Goal: Task Accomplishment & Management: Use online tool/utility

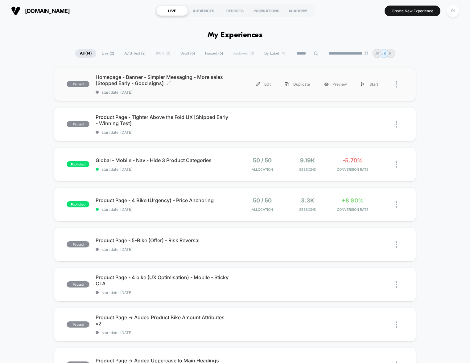
click at [183, 77] on span "Homepage - Banner - Simpler Messaging - More sales [Stopped Early - Good signs]…" at bounding box center [165, 80] width 139 height 12
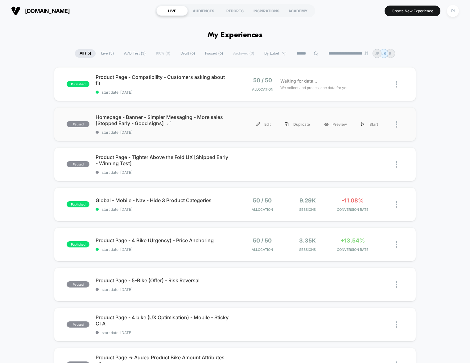
click at [153, 121] on span "Homepage - Banner - Simpler Messaging - More sales [Stopped Early - Good signs]…" at bounding box center [165, 120] width 139 height 12
click at [157, 162] on span "Product Page - Tighter Above the Fold UX [Shipped Early - Winning Test] Click t…" at bounding box center [165, 160] width 139 height 12
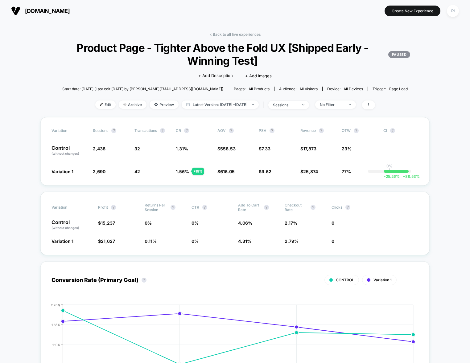
click at [222, 32] on link "< Back to all live experiences" at bounding box center [234, 34] width 51 height 5
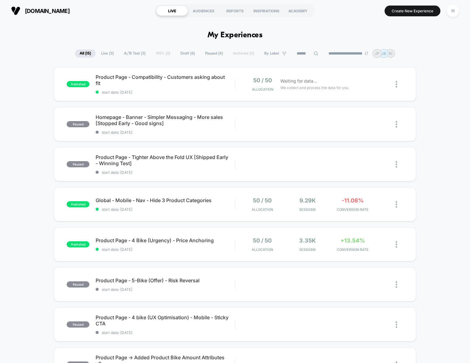
click at [52, 51] on div "**********" at bounding box center [235, 53] width 470 height 9
click at [451, 163] on div "published Product Page - Compatibility - Customers asking about fit start date:…" at bounding box center [235, 320] width 470 height 506
click at [179, 158] on span "Product Page - Tighter Above the Fold UX [Shipped Early - Winning Test] Click t…" at bounding box center [165, 160] width 139 height 12
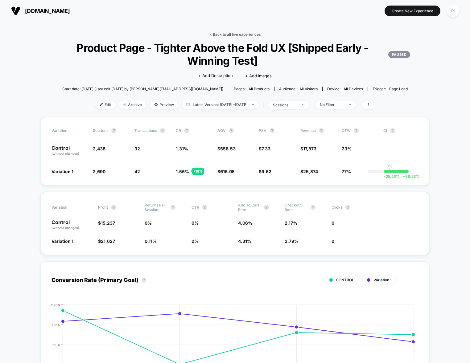
click at [234, 34] on link "< Back to all live experiences" at bounding box center [234, 34] width 51 height 5
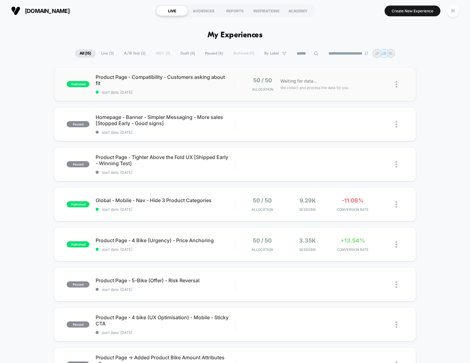
click at [397, 84] on img at bounding box center [396, 84] width 2 height 6
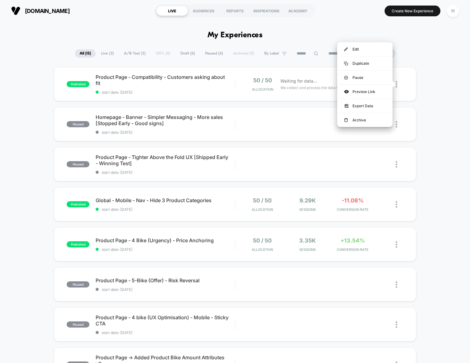
click at [434, 93] on div "published Product Page - Compatibility - Customers asking about fit start date:…" at bounding box center [235, 320] width 470 height 506
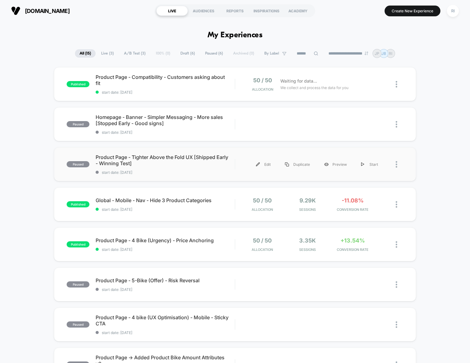
click at [399, 164] on div at bounding box center [399, 165] width 8 height 14
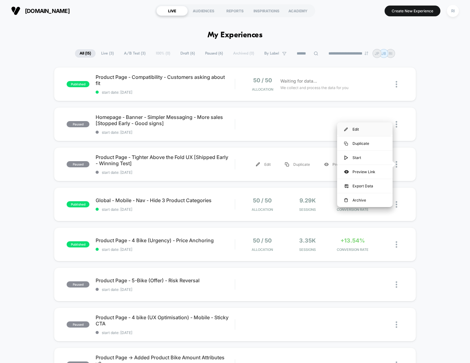
click at [368, 129] on div "Edit" at bounding box center [364, 129] width 55 height 14
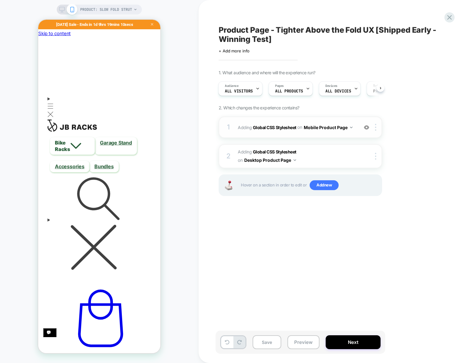
click at [315, 135] on div "1 Adding Global CSS Stylesheet on Mobile Product Page Add Before Add After Copy…" at bounding box center [300, 128] width 163 height 22
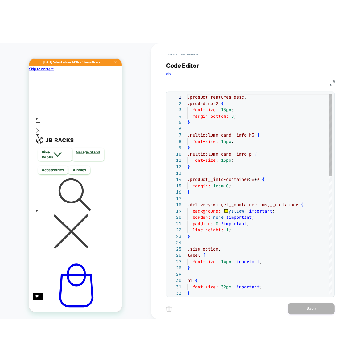
scroll to position [50, 0]
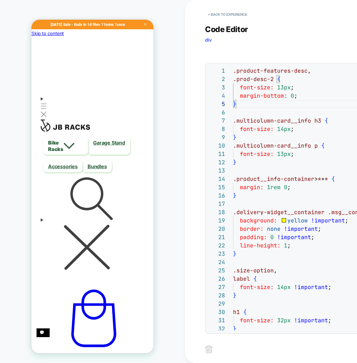
type textarea "**********"
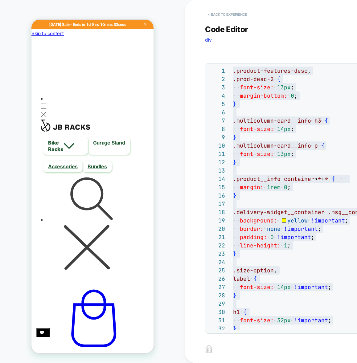
click at [239, 15] on button "< Back to experience" at bounding box center [227, 15] width 45 height 10
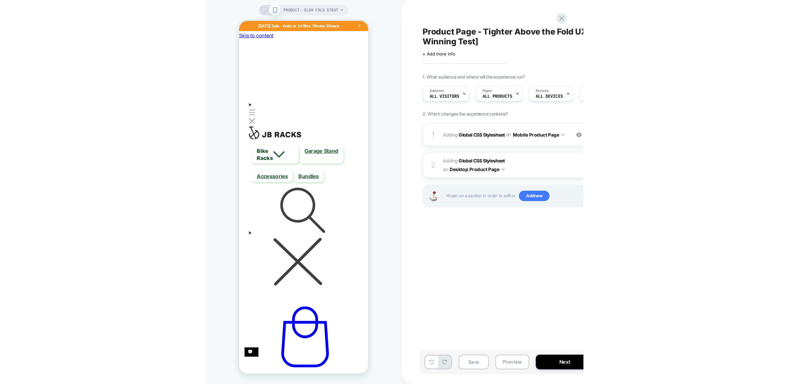
scroll to position [0, 0]
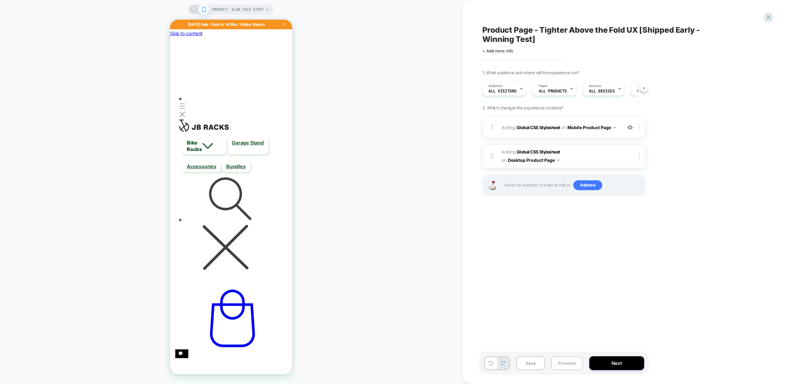
click at [469, 362] on button "Preview" at bounding box center [567, 363] width 32 height 14
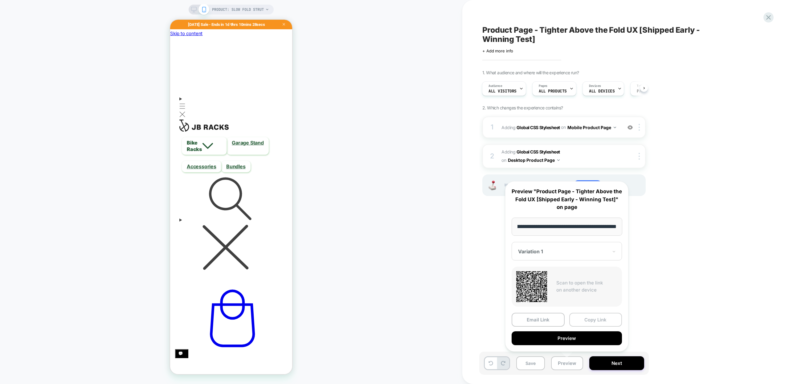
scroll to position [0, 0]
click at [469, 321] on button "Copy Link" at bounding box center [595, 320] width 53 height 14
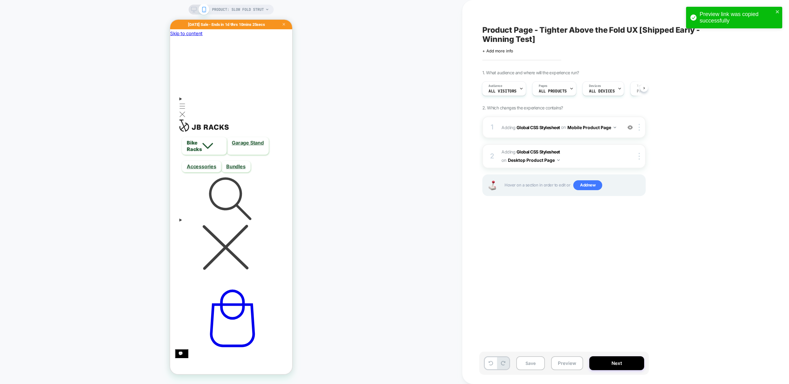
click at [469, 244] on div "Product Page - Tighter Above the Fold UX [Shipped Early - Winning Test] Click t…" at bounding box center [594, 192] width 231 height 372
click at [469, 17] on icon at bounding box center [768, 17] width 8 height 8
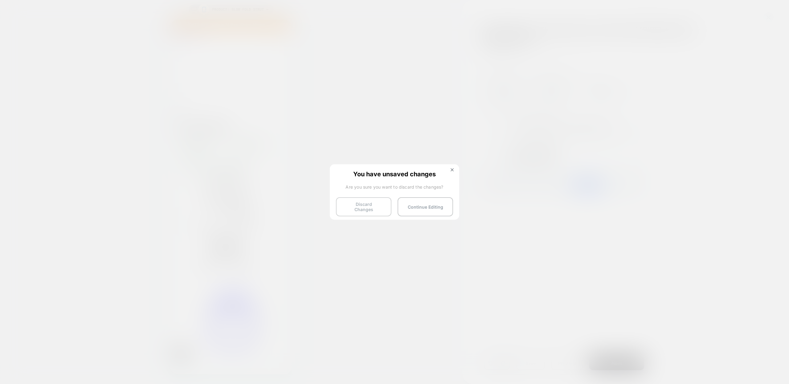
click at [371, 206] on button "Discard Changes" at bounding box center [363, 206] width 55 height 19
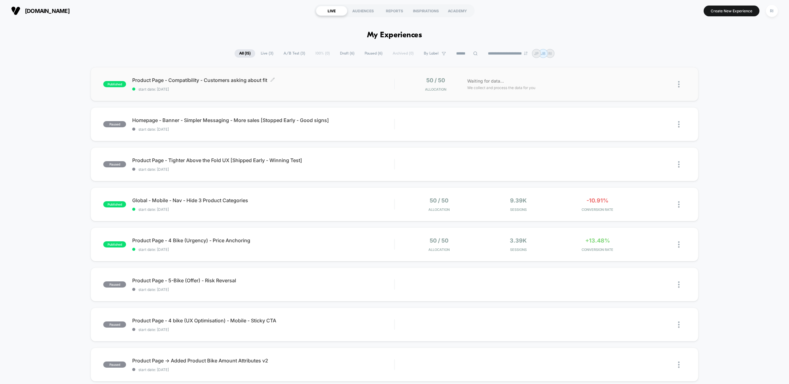
click at [201, 88] on span "start date: [DATE]" at bounding box center [263, 89] width 262 height 5
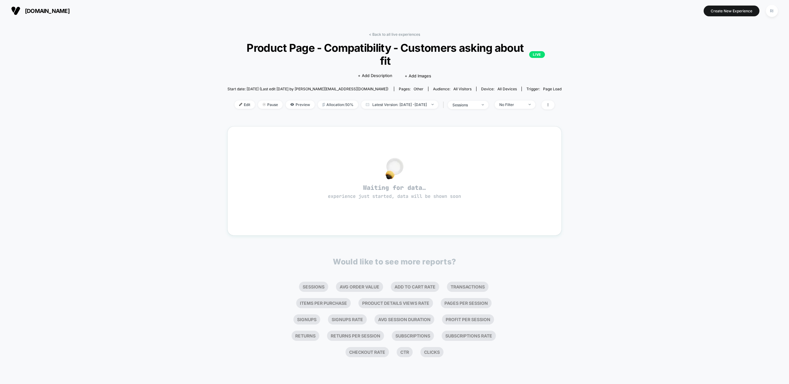
click at [469, 96] on div "< Back to all live experiences Product Page - Compatibility - Customers asking …" at bounding box center [394, 203] width 789 height 362
click at [235, 103] on span "Edit" at bounding box center [245, 104] width 20 height 8
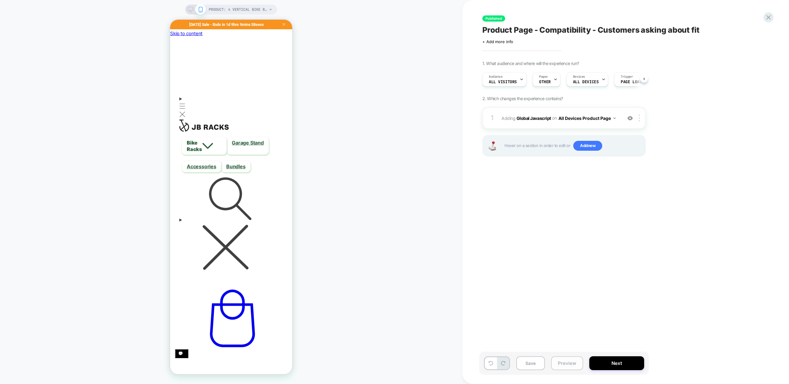
scroll to position [0, 0]
click at [469, 362] on button "Preview" at bounding box center [567, 363] width 32 height 14
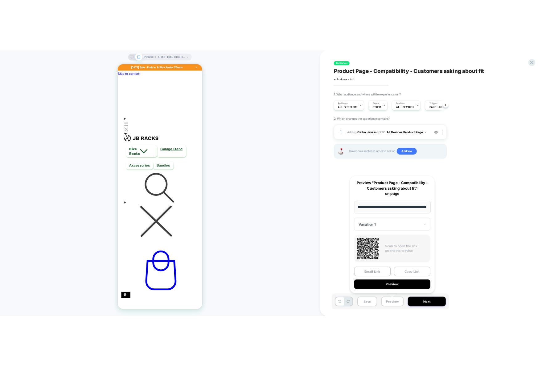
scroll to position [0, 0]
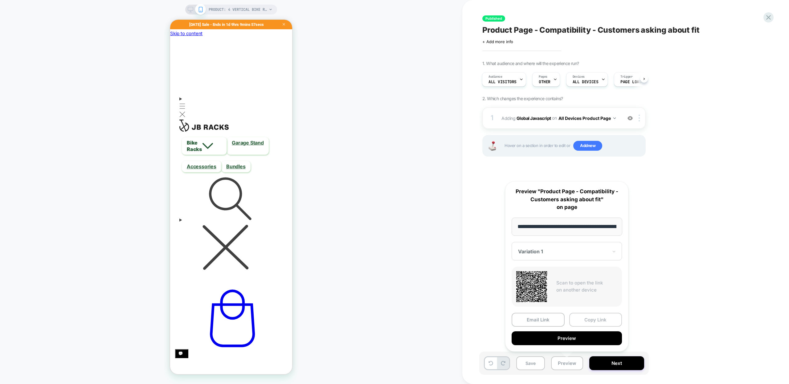
click at [469, 315] on button "Copy Link" at bounding box center [595, 320] width 53 height 14
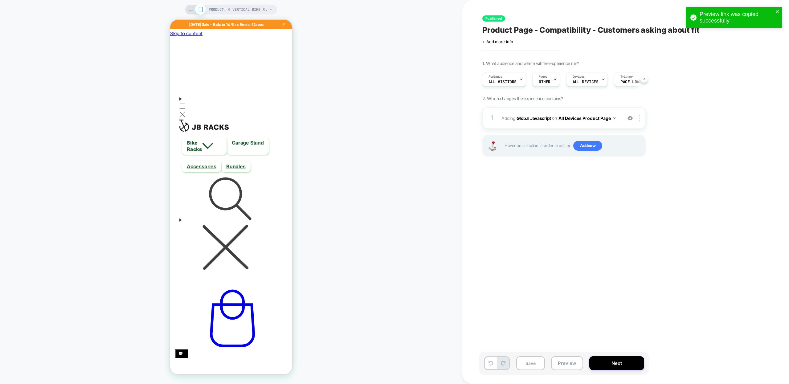
click at [374, 68] on div "PRODUCT: 4 Vertical Bike Rack [e] PRODUCT: 4 Vertical Bike Rack [e]" at bounding box center [231, 192] width 462 height 372
click at [469, 12] on div "Preview link was copied successfully" at bounding box center [734, 18] width 96 height 22
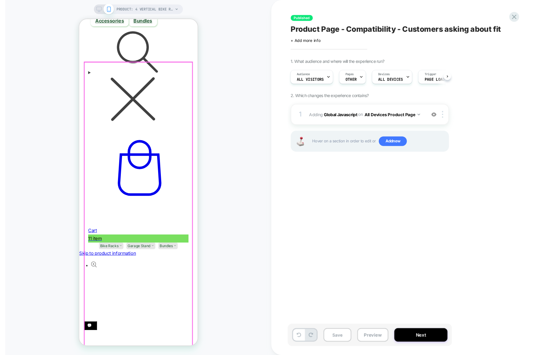
scroll to position [171, 0]
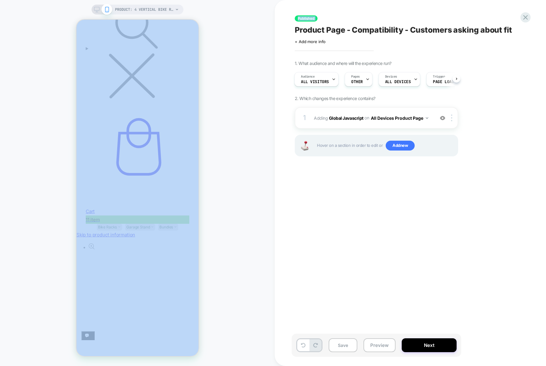
drag, startPoint x: 267, startPoint y: 67, endPoint x: 493, endPoint y: 154, distance: 242.0
click at [469, 152] on div "PRODUCT: 4 Vertical Bike Rack [e] PRODUCT: 4 Vertical Bike Rack [e] Published P…" at bounding box center [273, 183] width 546 height 366
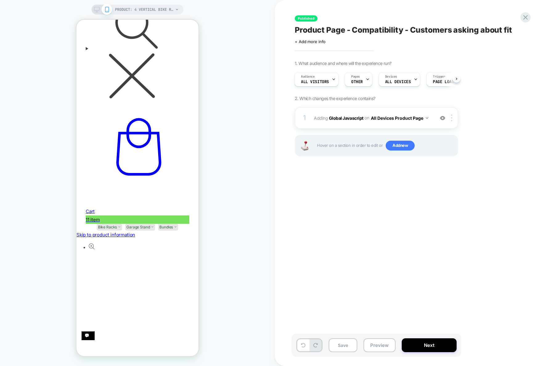
drag, startPoint x: 492, startPoint y: 157, endPoint x: 494, endPoint y: 164, distance: 7.0
click at [469, 161] on div "1. What audience and where will the experience run? Audience All Visitors Pages…" at bounding box center [407, 116] width 225 height 111
drag, startPoint x: 492, startPoint y: 170, endPoint x: 285, endPoint y: 52, distance: 238.6
click at [289, 56] on div "Published Product Page - Compatibility - Customers asking about fit Click to ed…" at bounding box center [410, 183] width 271 height 366
click at [279, 45] on div "Published Product Page - Compatibility - Customers asking about fit Click to ed…" at bounding box center [410, 183] width 271 height 366
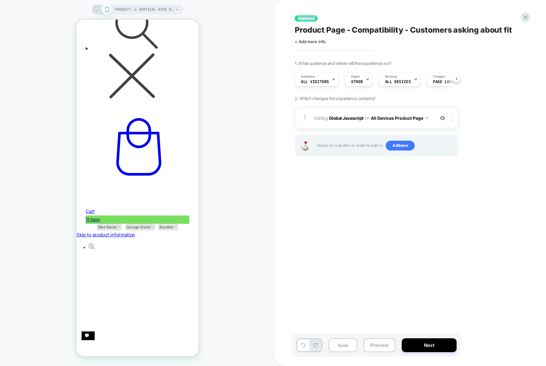
drag, startPoint x: 286, startPoint y: 22, endPoint x: 472, endPoint y: 186, distance: 248.5
click at [469, 184] on div "Published Product Page - Compatibility - Customers asking about fit Click to ed…" at bounding box center [410, 183] width 271 height 366
click at [469, 186] on div "Published Product Page - Compatibility - Customers asking about fit Click to ed…" at bounding box center [407, 183] width 231 height 354
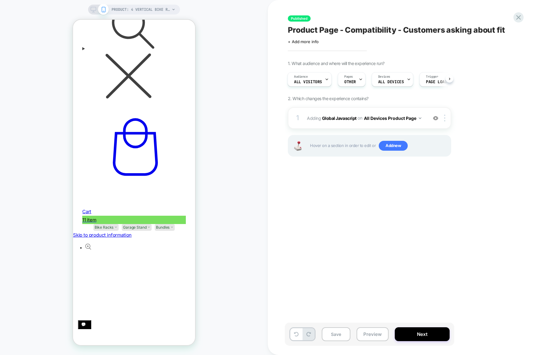
click at [224, 75] on div "PRODUCT: 4 Vertical Bike Rack [e] PRODUCT: 4 Vertical Bike Rack [e]" at bounding box center [134, 177] width 268 height 343
click at [318, 121] on span "Adding Global Javascript on All Devices Product Page" at bounding box center [365, 118] width 117 height 9
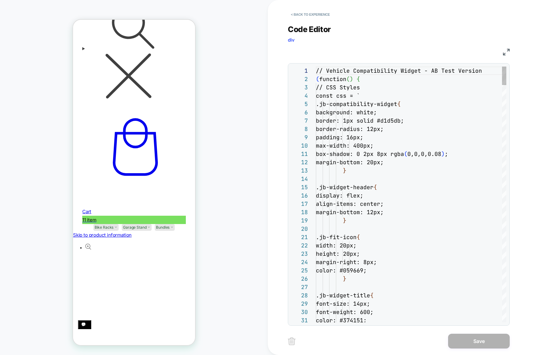
scroll to position [83, 0]
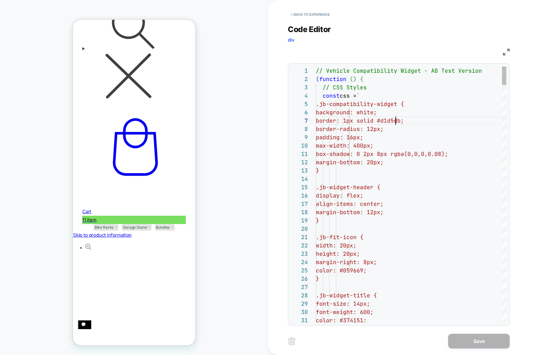
drag, startPoint x: 393, startPoint y: 138, endPoint x: 385, endPoint y: 137, distance: 8.0
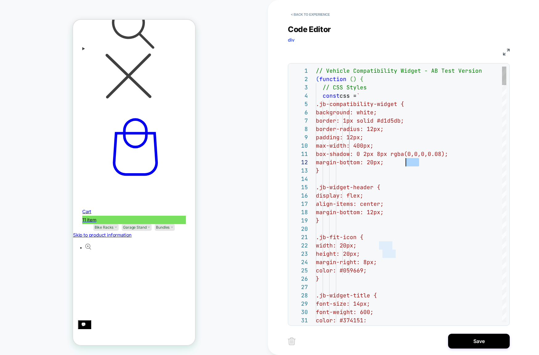
drag, startPoint x: 418, startPoint y: 164, endPoint x: 406, endPoint y: 162, distance: 12.6
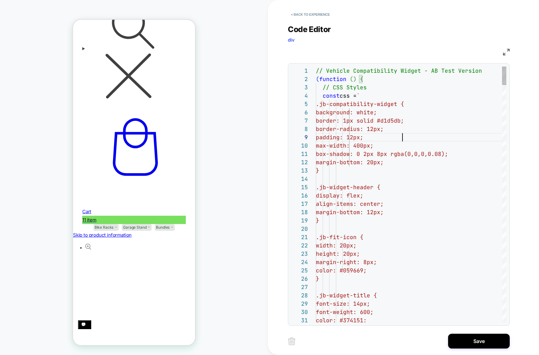
type textarea "**********"
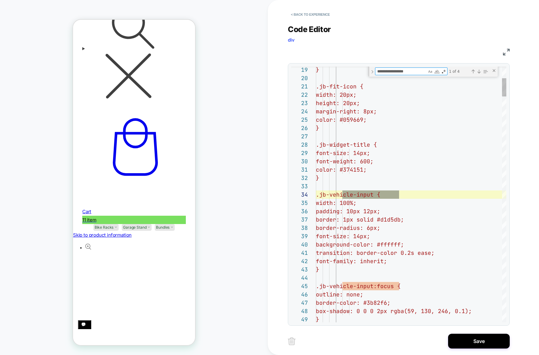
type textarea "**********"
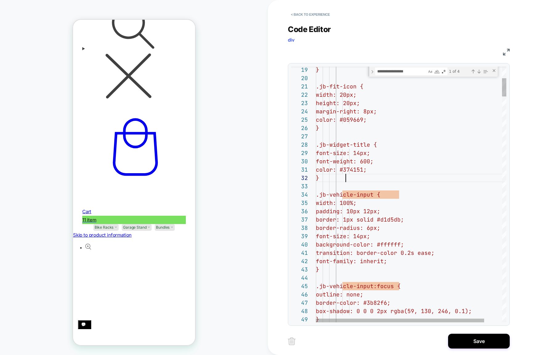
drag, startPoint x: 392, startPoint y: 212, endPoint x: 384, endPoint y: 211, distance: 7.4
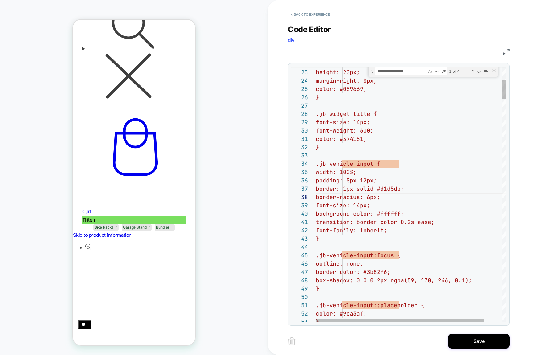
scroll to position [58, 90]
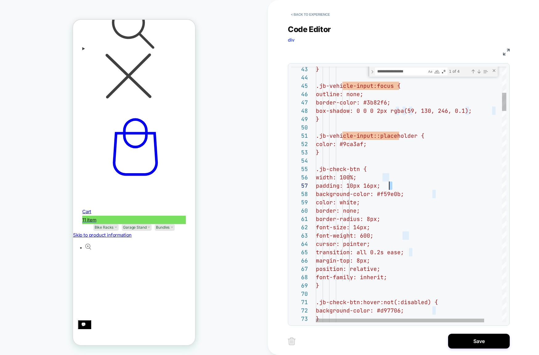
scroll to position [50, 70]
drag, startPoint x: 392, startPoint y: 185, endPoint x: 386, endPoint y: 185, distance: 6.5
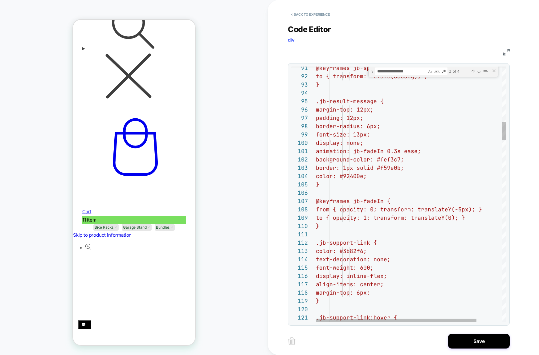
type textarea "**********"
type textarea "**"
click at [396, 70] on textarea "**" at bounding box center [400, 71] width 51 height 7
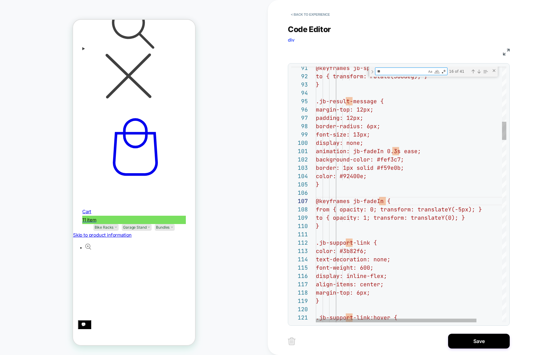
click at [396, 70] on textarea "**" at bounding box center [400, 71] width 51 height 7
paste textarea "**********"
type textarea "**********"
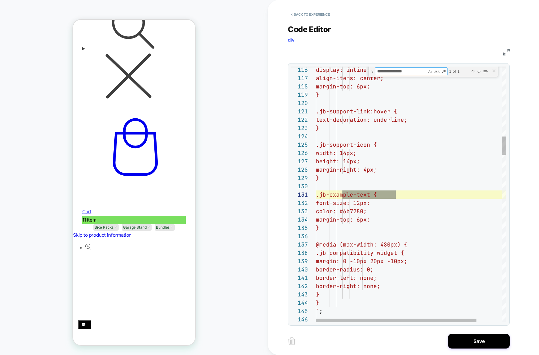
type textarea "**********"
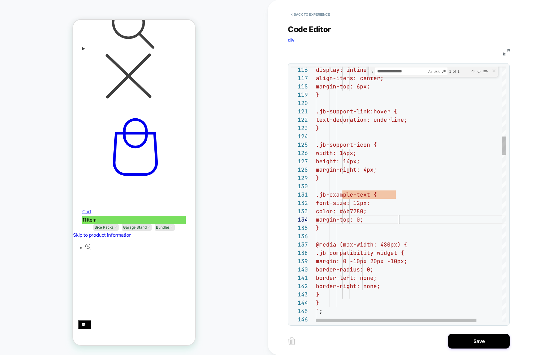
scroll to position [25, 83]
paste textarea "Find"
type textarea "**********"
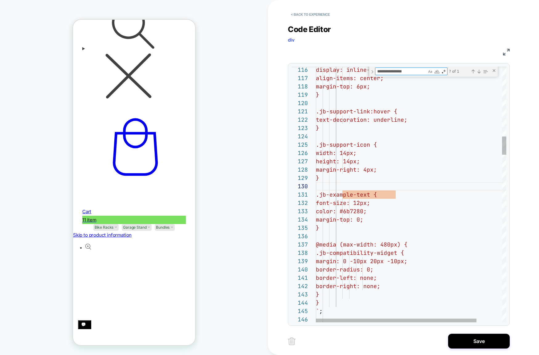
type textarea "**********"
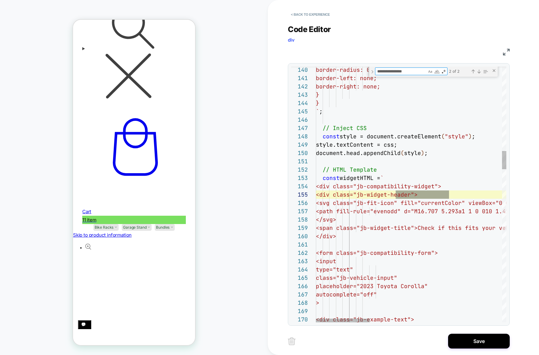
type textarea "**********"
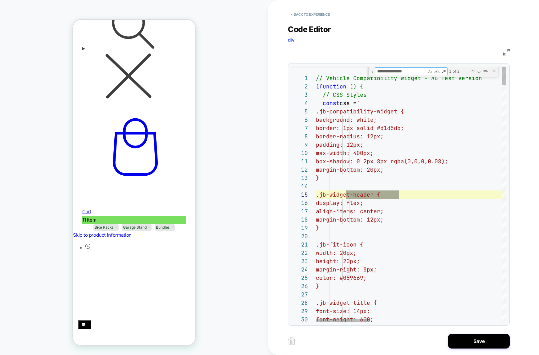
scroll to position [83, 83]
type textarea "**********"
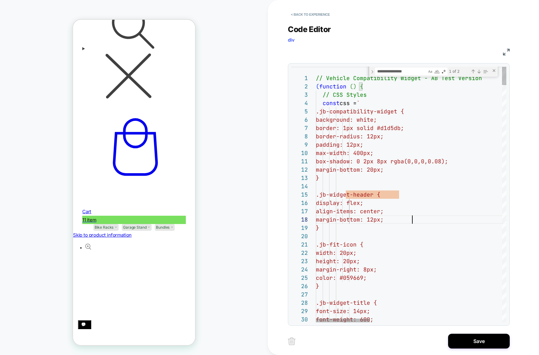
type textarea "**********"
click at [469, 341] on button "Save" at bounding box center [479, 341] width 62 height 15
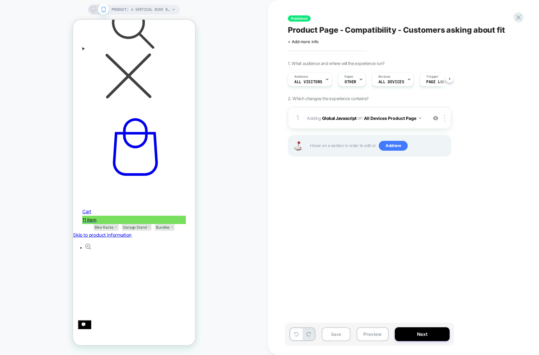
scroll to position [0, 0]
drag, startPoint x: 488, startPoint y: 207, endPoint x: 295, endPoint y: 86, distance: 228.0
click at [295, 86] on div "Published Product Page - Compatibility - Customers asking about fit Click to ed…" at bounding box center [400, 177] width 231 height 343
click at [267, 92] on div "PRODUCT: 4 Vertical Bike Rack [e] PRODUCT: 4 Vertical Bike Rack [e]" at bounding box center [134, 177] width 268 height 343
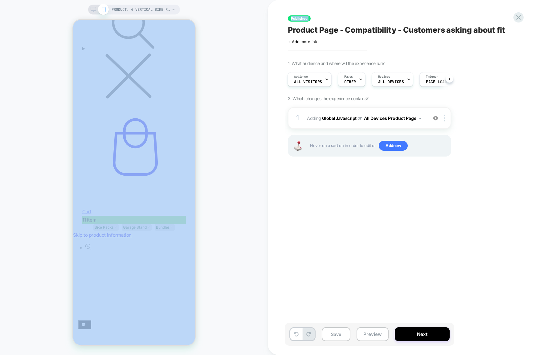
drag, startPoint x: 267, startPoint y: 92, endPoint x: 479, endPoint y: 174, distance: 227.4
click at [462, 170] on div "PRODUCT: 4 Vertical Bike Rack [e] PRODUCT: 4 Vertical Bike Rack [e] Published P…" at bounding box center [269, 177] width 539 height 355
click at [469, 174] on div "Published Product Page - Compatibility - Customers asking about fit Click to ed…" at bounding box center [400, 177] width 231 height 343
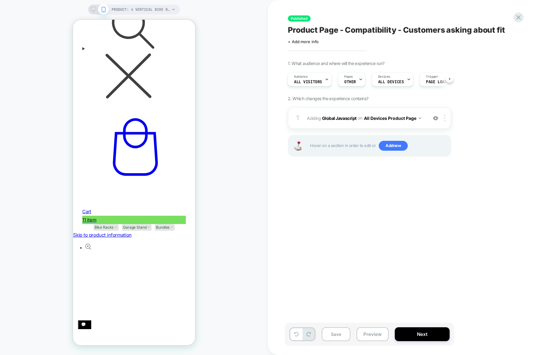
click at [403, 256] on div "Published Product Page - Compatibility - Customers asking about fit Click to ed…" at bounding box center [400, 177] width 231 height 343
drag, startPoint x: 456, startPoint y: 164, endPoint x: 291, endPoint y: 96, distance: 178.4
click at [292, 97] on div "Published Product Page - Compatibility - Customers asking about fit Click to ed…" at bounding box center [400, 177] width 231 height 343
drag, startPoint x: 284, startPoint y: 94, endPoint x: 458, endPoint y: 163, distance: 187.5
click at [457, 162] on div "Published Product Page - Compatibility - Customers asking about fit Click to ed…" at bounding box center [403, 177] width 271 height 355
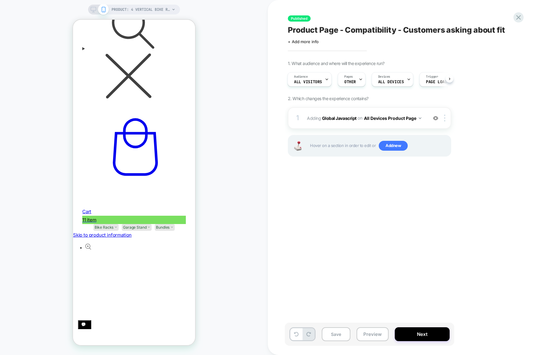
click at [457, 163] on div "1. What audience and where will the experience run? Audience All Visitors Pages…" at bounding box center [400, 116] width 225 height 111
drag, startPoint x: 457, startPoint y: 163, endPoint x: 272, endPoint y: 91, distance: 198.9
click at [281, 92] on div "Published Product Page - Compatibility - Customers asking about fit Click to ed…" at bounding box center [403, 177] width 271 height 355
click at [272, 92] on div "Published Product Page - Compatibility - Customers asking about fit Click to ed…" at bounding box center [403, 177] width 271 height 355
drag, startPoint x: 293, startPoint y: 107, endPoint x: 463, endPoint y: 171, distance: 180.9
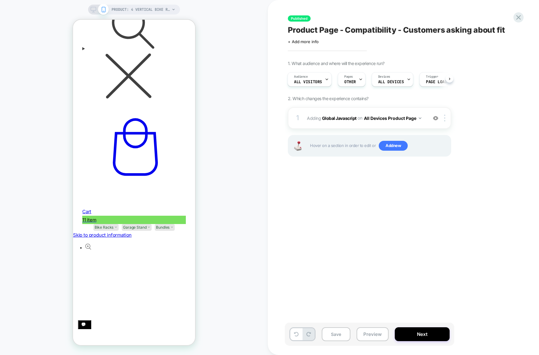
click at [445, 165] on div "Published Product Page - Compatibility - Customers asking about fit Click to ed…" at bounding box center [403, 177] width 271 height 355
click at [463, 171] on div "1. What audience and where will the experience run? Audience All Visitors Pages…" at bounding box center [400, 116] width 225 height 111
drag, startPoint x: 463, startPoint y: 171, endPoint x: 270, endPoint y: 83, distance: 211.7
click at [277, 81] on div "Published Product Page - Compatibility - Customers asking about fit Click to ed…" at bounding box center [403, 177] width 271 height 355
drag, startPoint x: 326, startPoint y: 118, endPoint x: 451, endPoint y: 180, distance: 138.8
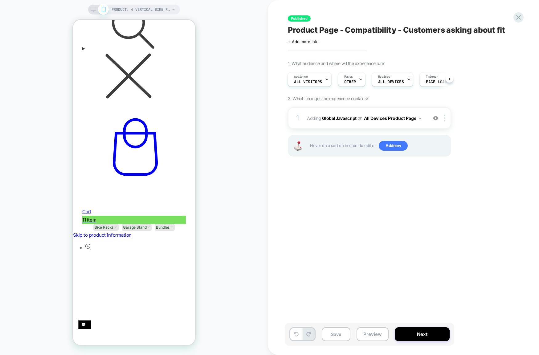
click at [448, 179] on div "Published Product Page - Compatibility - Customers asking about fit Click to ed…" at bounding box center [403, 177] width 271 height 355
click at [451, 180] on div "Published Product Page - Compatibility - Customers asking about fit Click to ed…" at bounding box center [400, 177] width 231 height 343
drag, startPoint x: 475, startPoint y: 178, endPoint x: 300, endPoint y: 99, distance: 192.4
click at [319, 100] on div "Published Product Page - Compatibility - Customers asking about fit Click to ed…" at bounding box center [400, 177] width 231 height 343
drag, startPoint x: 283, startPoint y: 96, endPoint x: 446, endPoint y: 182, distance: 183.5
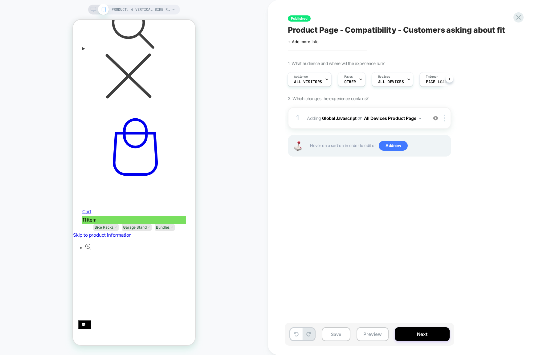
click at [443, 178] on div "Published Product Page - Compatibility - Customers asking about fit Click to ed…" at bounding box center [403, 177] width 271 height 355
click at [448, 185] on div "Published Product Page - Compatibility - Customers asking about fit Click to ed…" at bounding box center [400, 177] width 231 height 343
click at [446, 276] on div "Published Product Page - Compatibility - Customers asking about fit Click to ed…" at bounding box center [400, 177] width 231 height 343
drag, startPoint x: 283, startPoint y: 103, endPoint x: 481, endPoint y: 156, distance: 205.5
click at [469, 155] on div "Published Product Page - Compatibility - Customers asking about fit Click to ed…" at bounding box center [403, 177] width 271 height 355
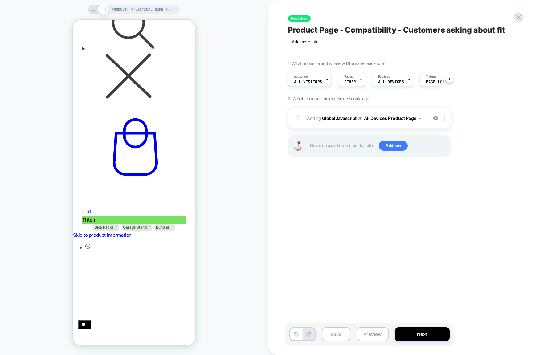
drag, startPoint x: 481, startPoint y: 156, endPoint x: 483, endPoint y: 160, distance: 3.6
click at [469, 157] on div "1. What audience and where will the experience run? Audience All Visitors Pages…" at bounding box center [400, 116] width 225 height 111
drag, startPoint x: 319, startPoint y: 113, endPoint x: 277, endPoint y: 103, distance: 42.8
click at [278, 103] on div "Published Product Page - Compatibility - Customers asking about fit Click to ed…" at bounding box center [403, 177] width 271 height 355
drag, startPoint x: 276, startPoint y: 98, endPoint x: 474, endPoint y: 194, distance: 220.7
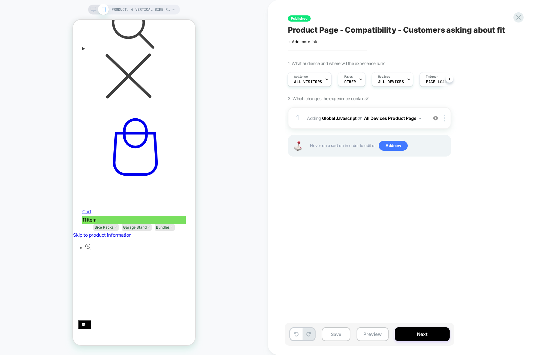
click at [390, 144] on div "Published Product Page - Compatibility - Customers asking about fit Click to ed…" at bounding box center [403, 177] width 271 height 355
click at [469, 197] on div "Published Product Page - Compatibility - Customers asking about fit Click to ed…" at bounding box center [400, 177] width 231 height 343
click at [334, 332] on button "Save" at bounding box center [336, 334] width 29 height 14
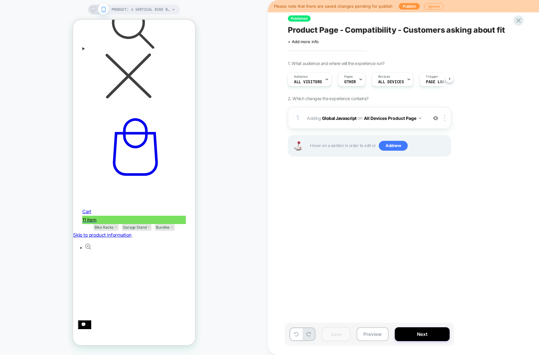
click at [365, 258] on div "Published Product Page - Compatibility - Customers asking about fit Click to ed…" at bounding box center [400, 177] width 231 height 343
click at [412, 332] on button "Next" at bounding box center [422, 334] width 55 height 14
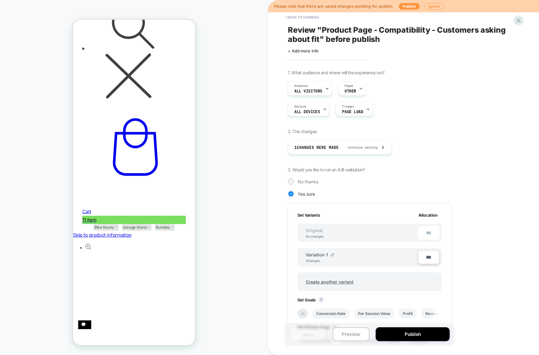
scroll to position [0, 1]
click at [412, 332] on button "Publish" at bounding box center [413, 334] width 74 height 14
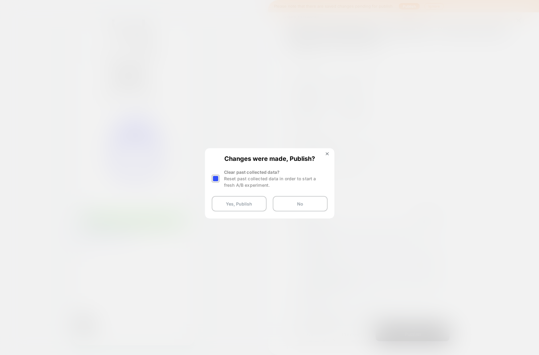
click at [214, 177] on div at bounding box center [216, 179] width 8 height 8
click at [234, 203] on button "Yes, Publish" at bounding box center [239, 203] width 55 height 15
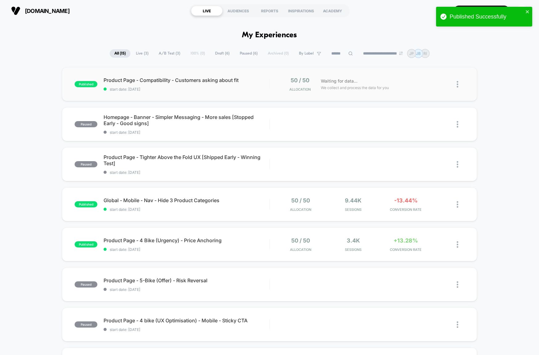
click at [231, 70] on div "published Product Page - Compatibility - Customers asking about fit start date:…" at bounding box center [269, 84] width 415 height 34
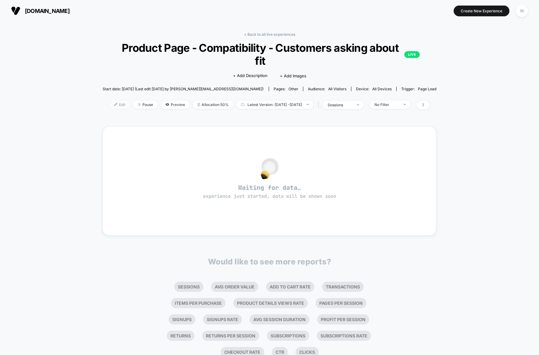
click at [114, 104] on img at bounding box center [115, 104] width 3 height 3
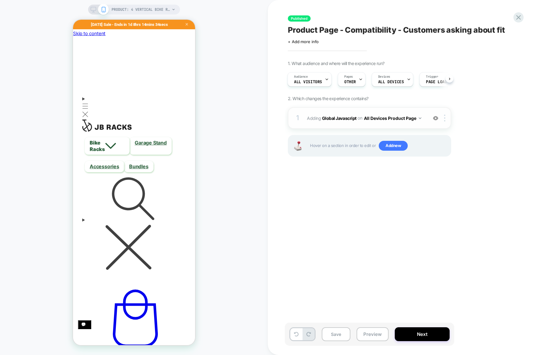
click at [401, 112] on div "1 Adding Global Javascript on All Devices Product Page Add Before Add After Tar…" at bounding box center [369, 118] width 163 height 22
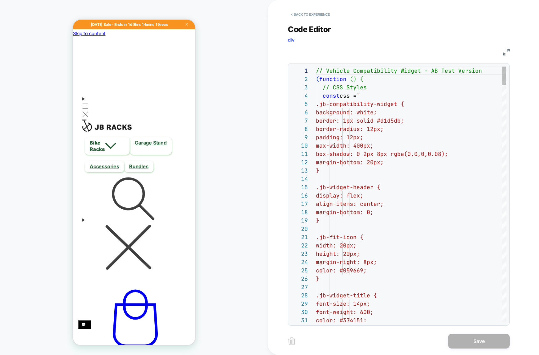
scroll to position [42, 100]
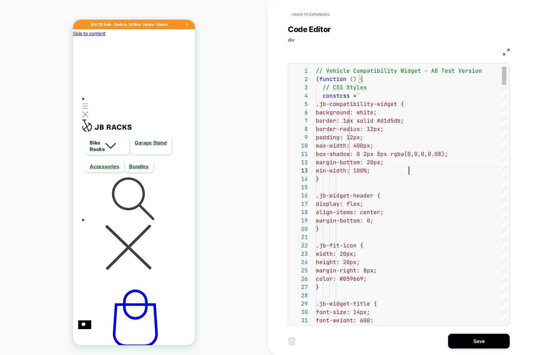
scroll to position [17, 93]
type textarea "**********"
click at [469, 338] on button "Save" at bounding box center [479, 341] width 62 height 15
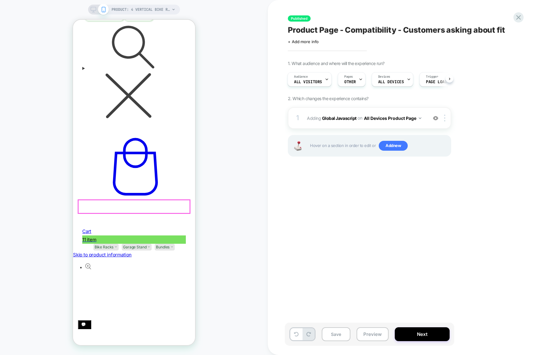
scroll to position [167, 0]
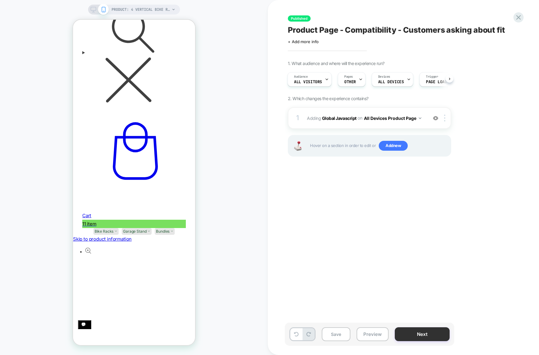
click at [424, 335] on button "Next" at bounding box center [422, 334] width 55 height 14
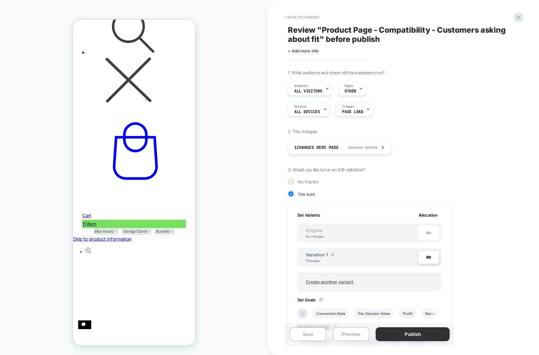
scroll to position [0, 1]
click at [410, 338] on button "Publish" at bounding box center [413, 334] width 74 height 14
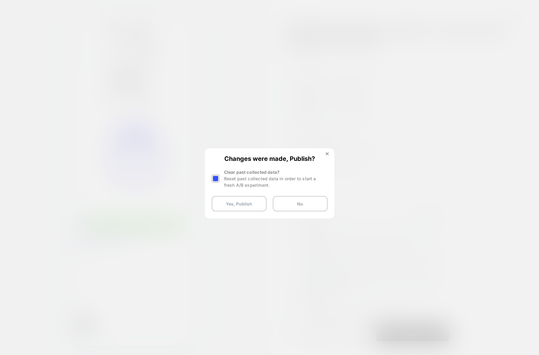
click at [216, 179] on div at bounding box center [216, 179] width 8 height 8
click at [230, 205] on button "Yes, Publish" at bounding box center [239, 203] width 55 height 15
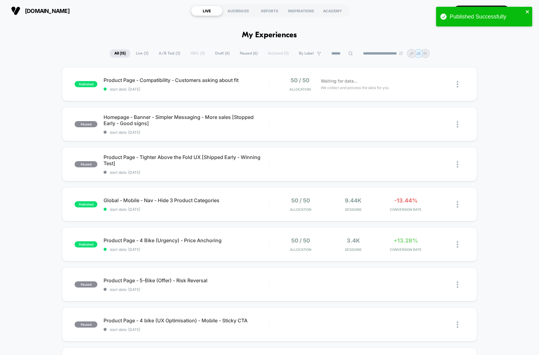
click at [469, 10] on icon "close" at bounding box center [528, 11] width 4 height 5
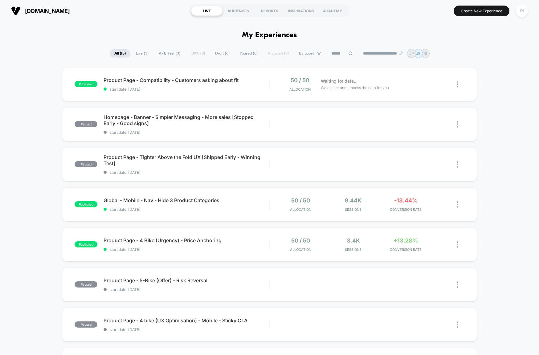
drag, startPoint x: 161, startPoint y: 20, endPoint x: 153, endPoint y: 1, distance: 21.1
click at [161, 20] on div "[DOMAIN_NAME] LIVE AUDIENCES REPORTS INSPIRATIONS ACADEMY Create New Experience…" at bounding box center [269, 11] width 539 height 22
click at [33, 77] on div "published Product Page - Compatibility - Customers asking about fit start date:…" at bounding box center [269, 320] width 539 height 506
click at [469, 57] on div "**********" at bounding box center [269, 53] width 539 height 9
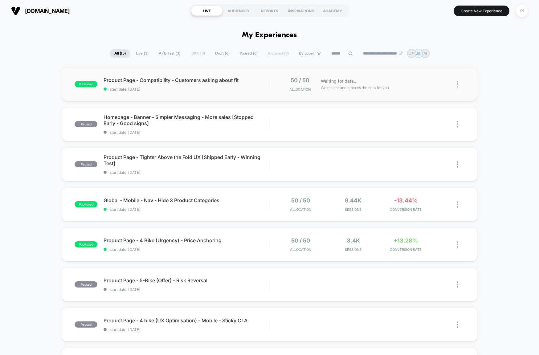
click at [277, 73] on div "published Product Page - Compatibility - Customers asking about fit start date:…" at bounding box center [269, 84] width 415 height 34
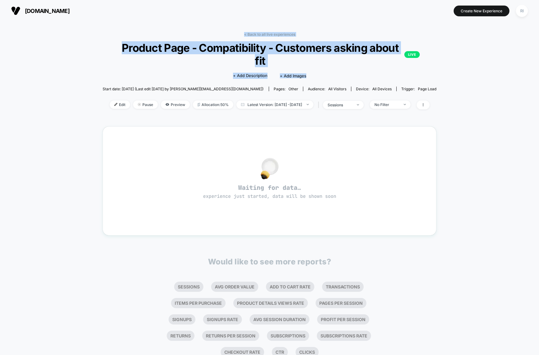
drag, startPoint x: 223, startPoint y: 38, endPoint x: 425, endPoint y: 93, distance: 209.4
click at [408, 88] on div "< Back to all live experiences Product Page - Compatibility - Customers asking …" at bounding box center [269, 200] width 539 height 357
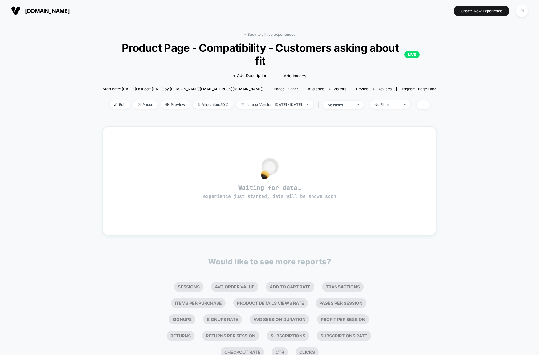
click at [469, 103] on div "< Back to all live experiences Product Page - Compatibility - Customers asking …" at bounding box center [269, 200] width 539 height 357
click at [280, 33] on link "< Back to all live experiences" at bounding box center [269, 34] width 51 height 5
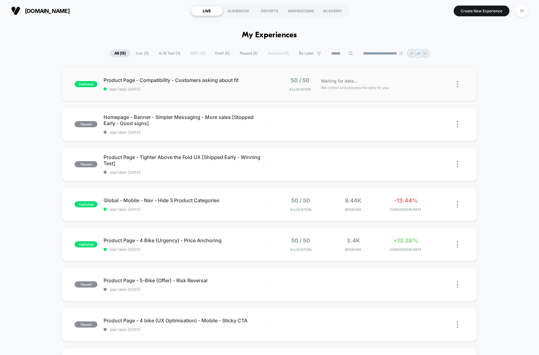
click at [252, 72] on div "published Product Page - Compatibility - Customers asking about fit start date:…" at bounding box center [269, 84] width 415 height 34
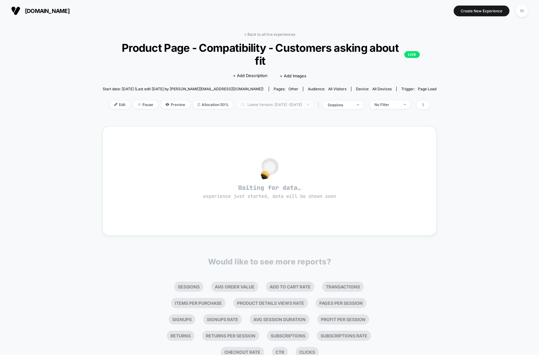
click at [269, 104] on span "Latest Version: [DATE] - [DATE]" at bounding box center [274, 104] width 77 height 8
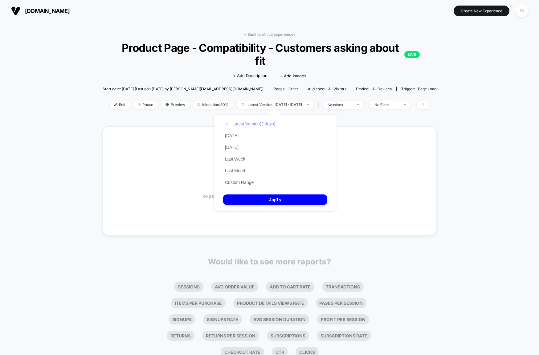
click at [264, 125] on button "Latest Version (2 days)" at bounding box center [250, 124] width 54 height 6
drag, startPoint x: 189, startPoint y: 22, endPoint x: 261, endPoint y: 31, distance: 72.7
click at [189, 22] on div "< Back to all live experiences Product Page - Compatibility - Customers asking …" at bounding box center [269, 200] width 539 height 357
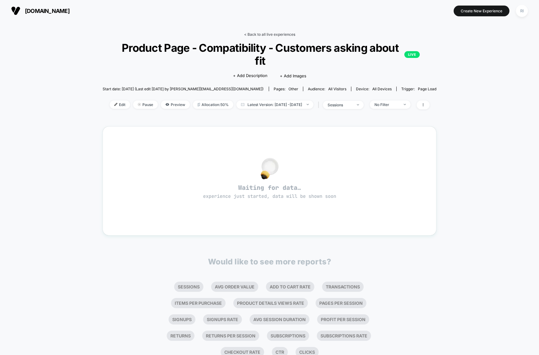
click at [267, 34] on link "< Back to all live experiences" at bounding box center [269, 34] width 51 height 5
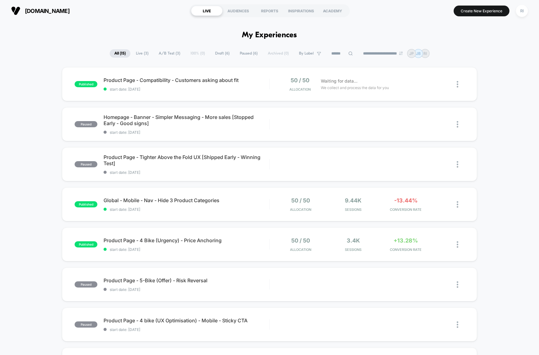
drag, startPoint x: 481, startPoint y: 88, endPoint x: 506, endPoint y: 109, distance: 32.8
click at [469, 93] on div "published Product Page - Compatibility - Customers asking about fit start date:…" at bounding box center [269, 320] width 539 height 506
drag, startPoint x: 506, startPoint y: 109, endPoint x: 150, endPoint y: 35, distance: 363.6
drag, startPoint x: 89, startPoint y: 33, endPoint x: 439, endPoint y: 96, distance: 356.0
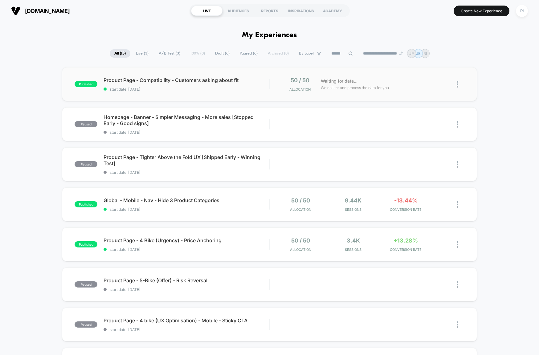
click at [469, 107] on div "published Product Page - Compatibility - Customers asking about fit start date:…" at bounding box center [269, 320] width 539 height 506
drag, startPoint x: 31, startPoint y: 84, endPoint x: 55, endPoint y: 128, distance: 49.5
click at [31, 85] on div "published Product Page - Compatibility - Customers asking about fit start date:…" at bounding box center [269, 320] width 539 height 506
drag, startPoint x: 117, startPoint y: 47, endPoint x: 476, endPoint y: 125, distance: 367.3
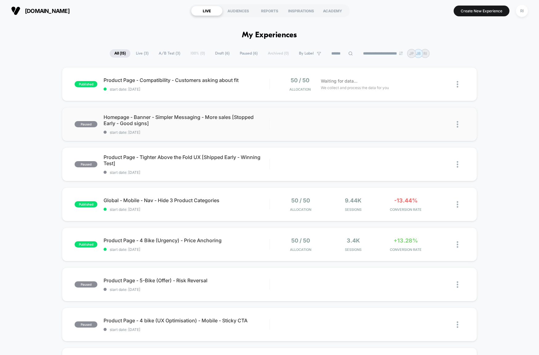
drag, startPoint x: 508, startPoint y: 160, endPoint x: 50, endPoint y: 70, distance: 466.7
click at [72, 71] on div "published Product Page - Compatibility - Customers asking about fit start date:…" at bounding box center [269, 320] width 539 height 506
click at [469, 281] on div "published Product Page - Compatibility - Customers asking about fit start date:…" at bounding box center [269, 320] width 539 height 506
